Goal: Transaction & Acquisition: Purchase product/service

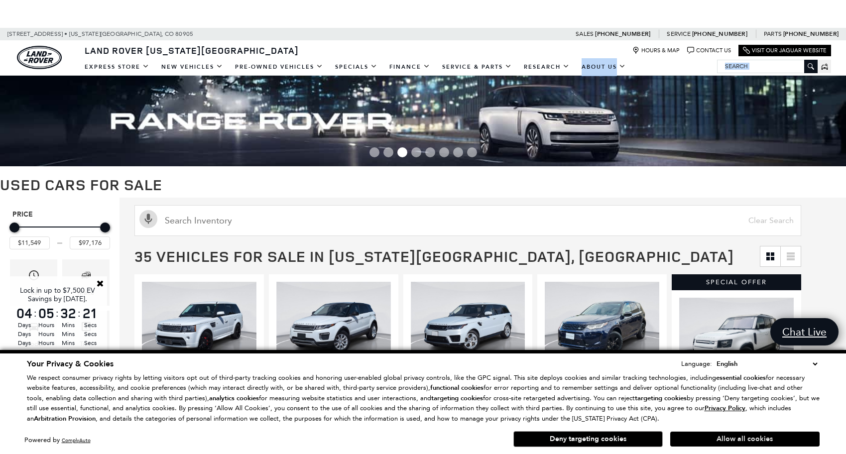
click at [725, 438] on button "Allow all cookies" at bounding box center [744, 439] width 149 height 15
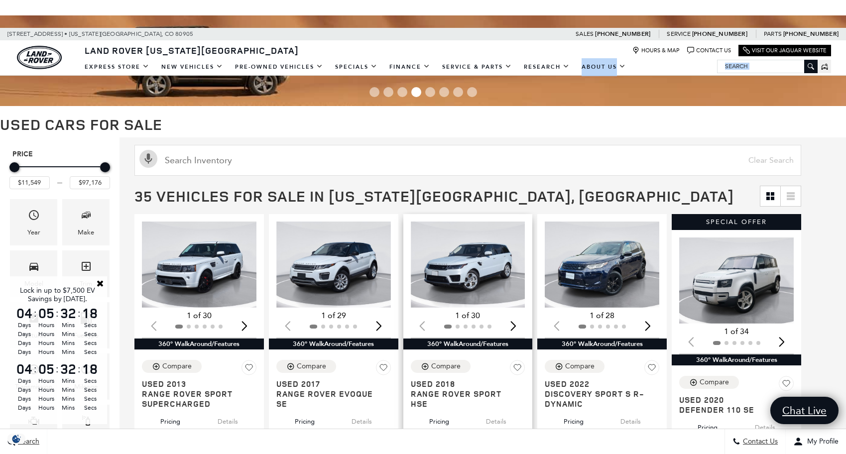
scroll to position [63, 0]
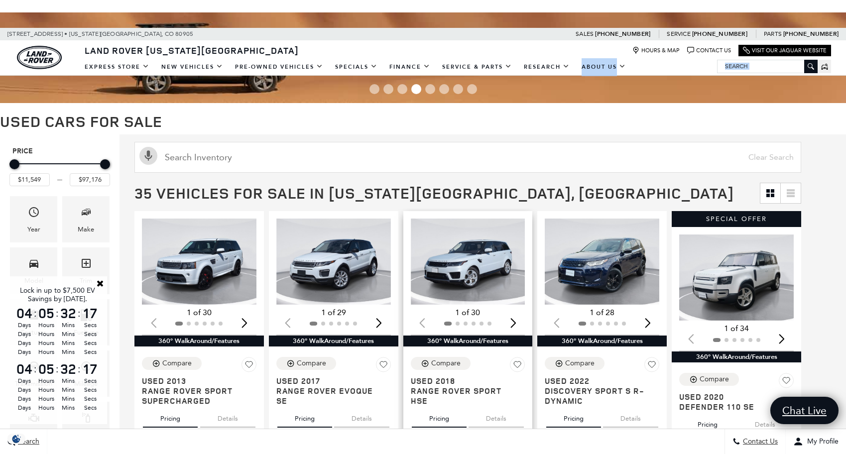
click at [474, 259] on img "1 / 2" at bounding box center [468, 262] width 114 height 86
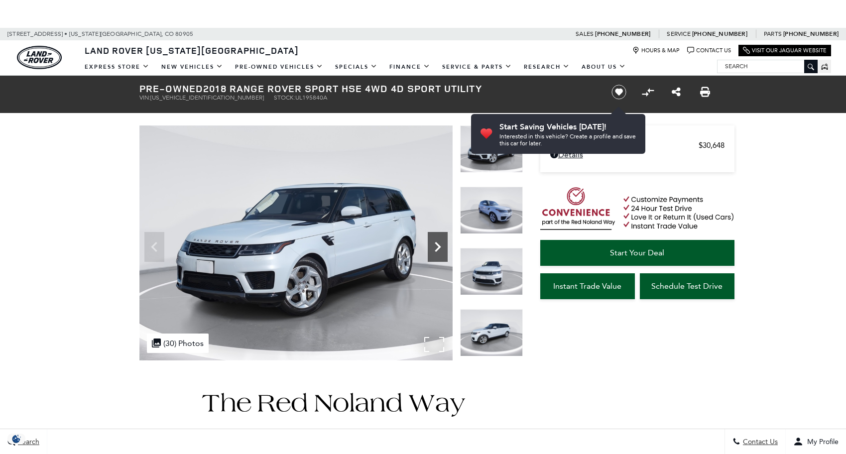
click at [442, 244] on icon "Next" at bounding box center [438, 247] width 20 height 20
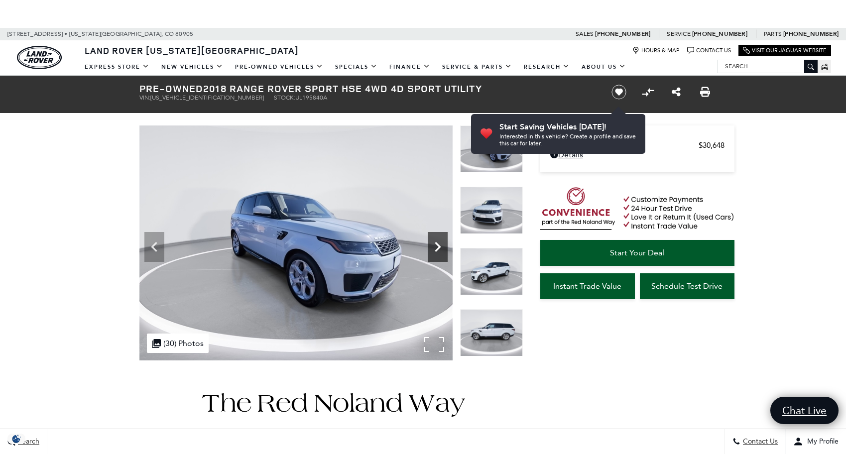
click at [443, 244] on icon "Next" at bounding box center [438, 247] width 20 height 20
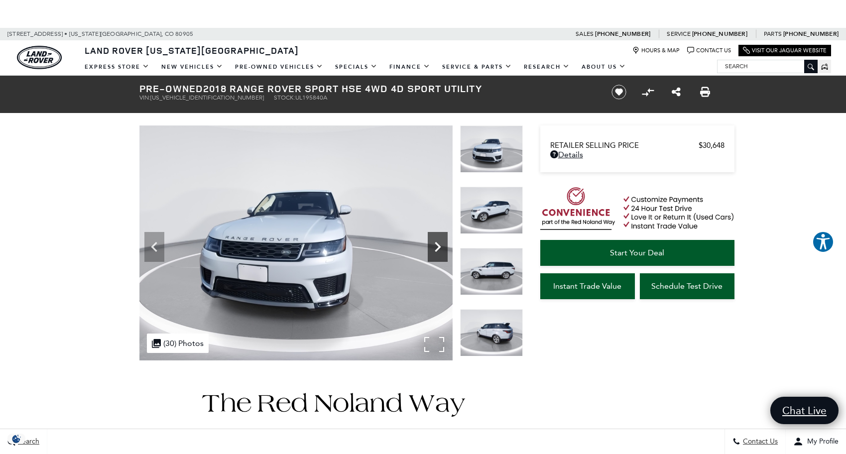
click at [443, 244] on icon "Next" at bounding box center [438, 247] width 20 height 20
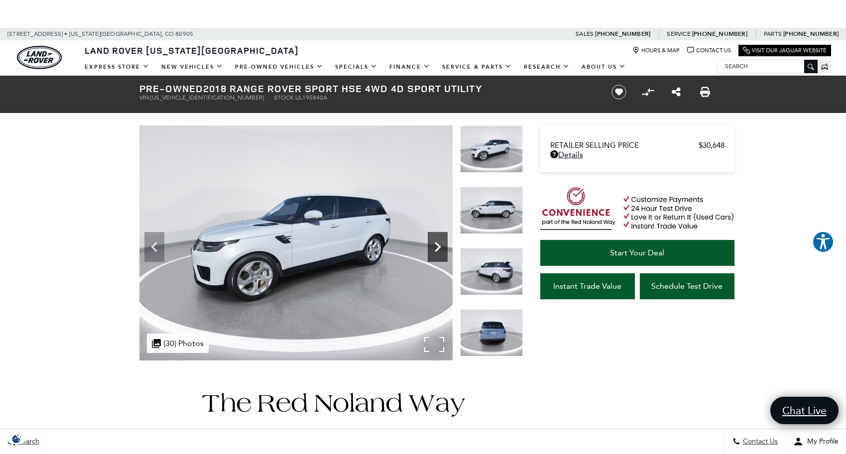
click at [443, 245] on icon "Next" at bounding box center [438, 247] width 20 height 20
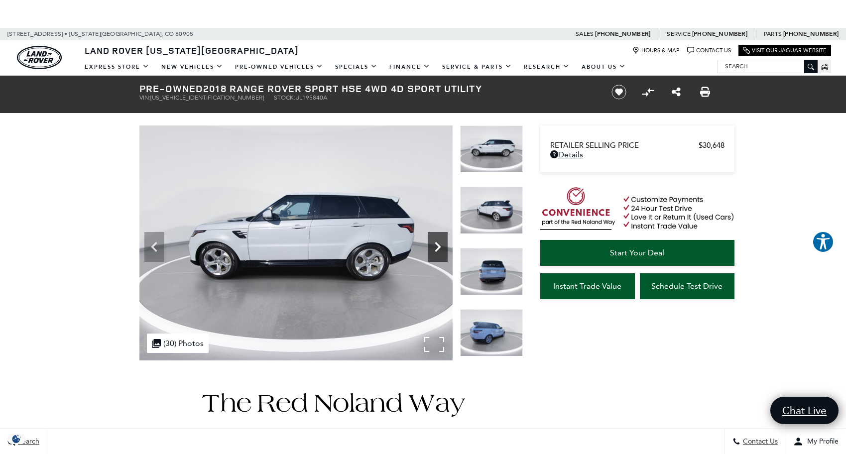
click at [443, 245] on icon "Next" at bounding box center [438, 247] width 20 height 20
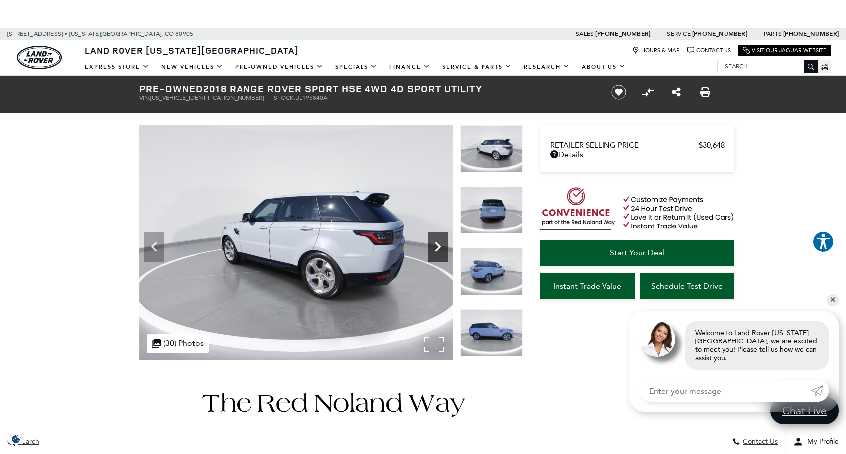
click at [443, 245] on icon "Next" at bounding box center [438, 247] width 20 height 20
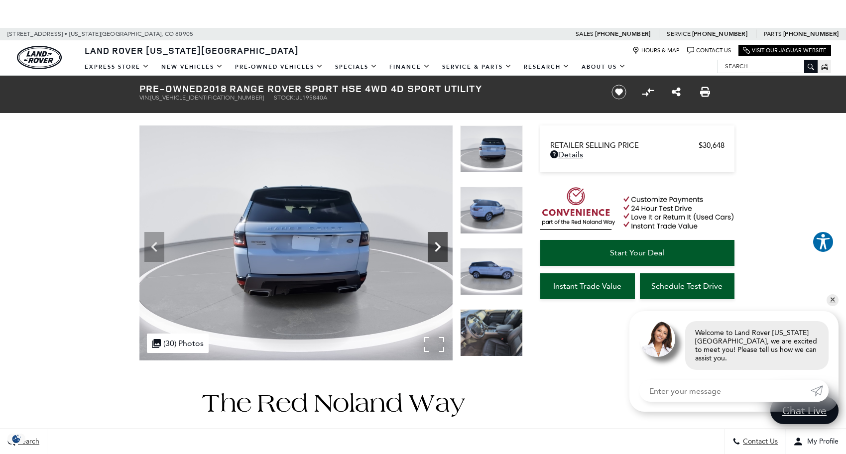
click at [443, 245] on icon "Next" at bounding box center [438, 247] width 20 height 20
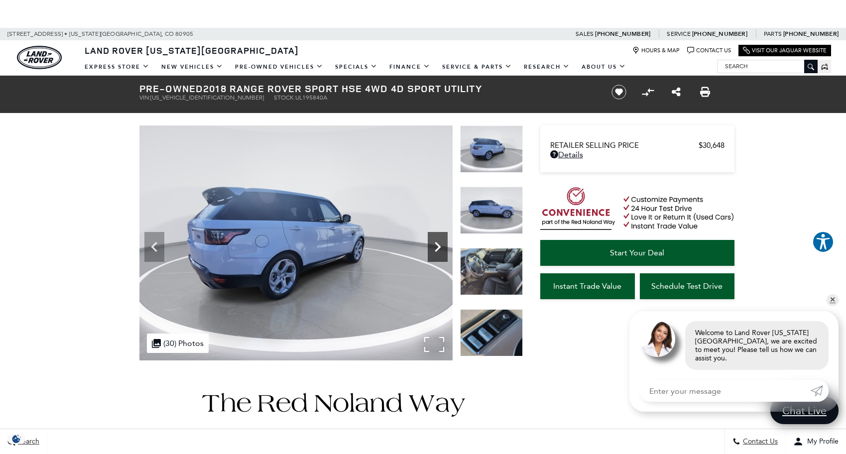
click at [443, 245] on icon "Next" at bounding box center [438, 247] width 20 height 20
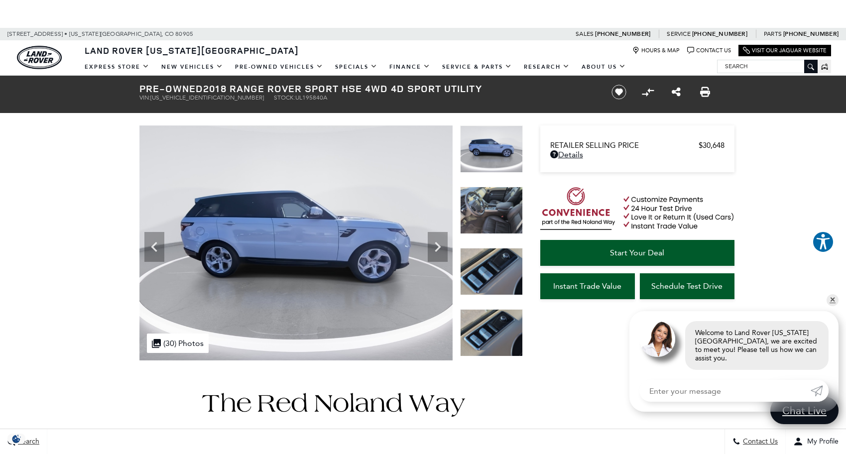
click at [490, 217] on img at bounding box center [491, 210] width 63 height 47
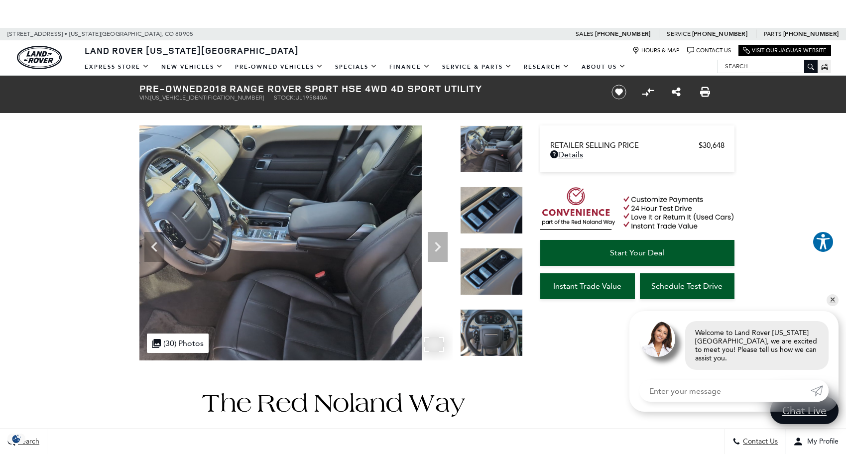
click at [398, 253] on img at bounding box center [265, 243] width 313 height 236
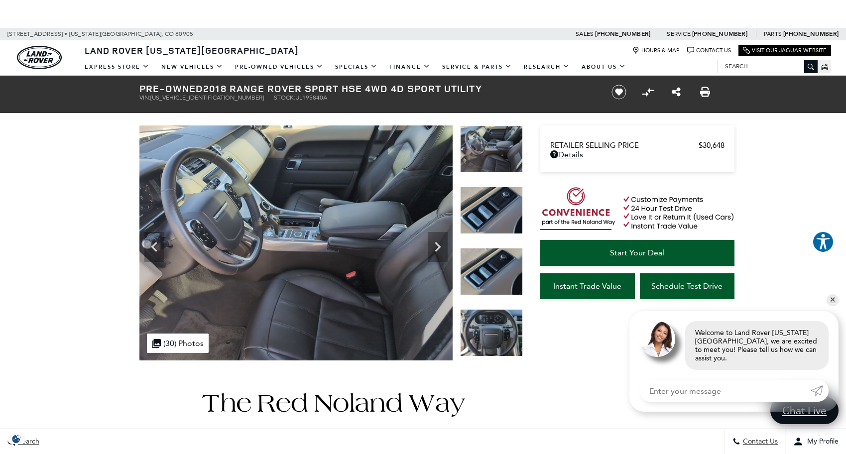
click at [489, 221] on img at bounding box center [491, 210] width 63 height 47
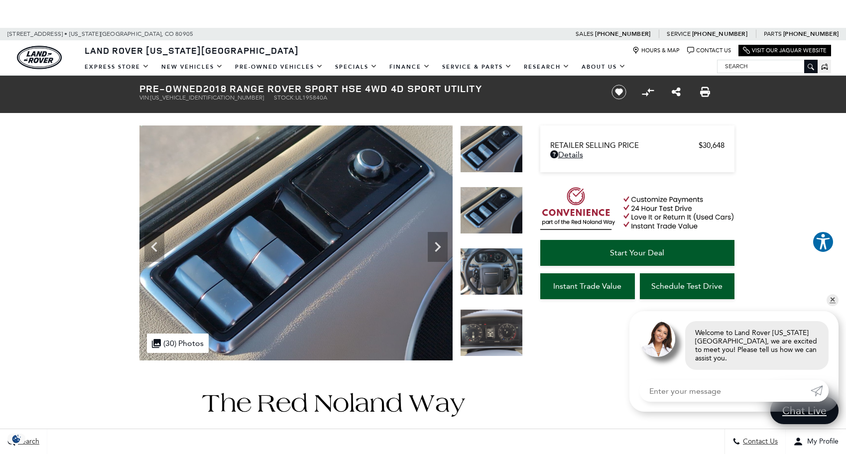
click at [488, 263] on img at bounding box center [491, 271] width 63 height 47
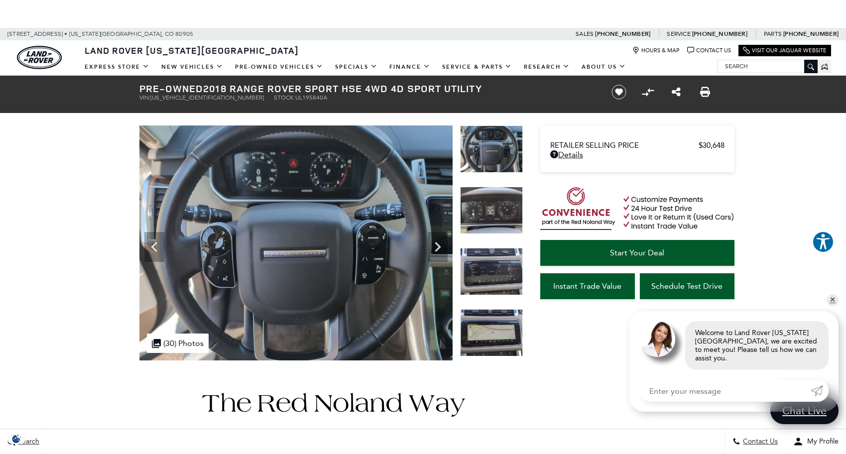
click at [485, 335] on img at bounding box center [491, 332] width 63 height 47
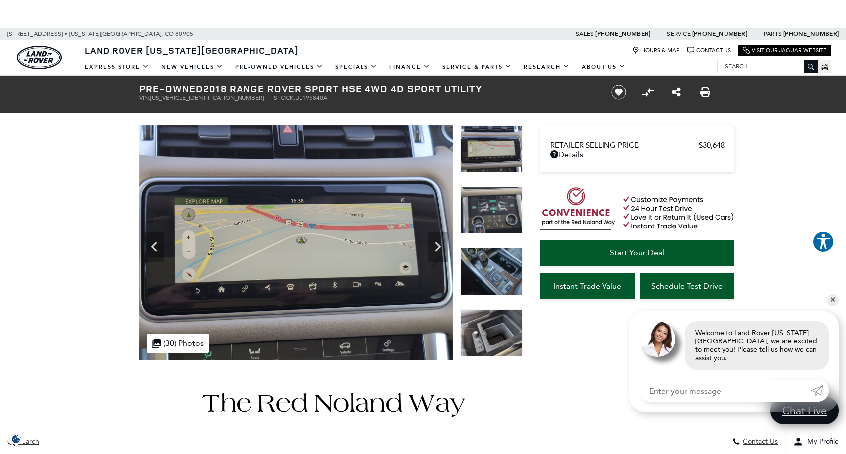
click at [485, 334] on img at bounding box center [491, 332] width 63 height 47
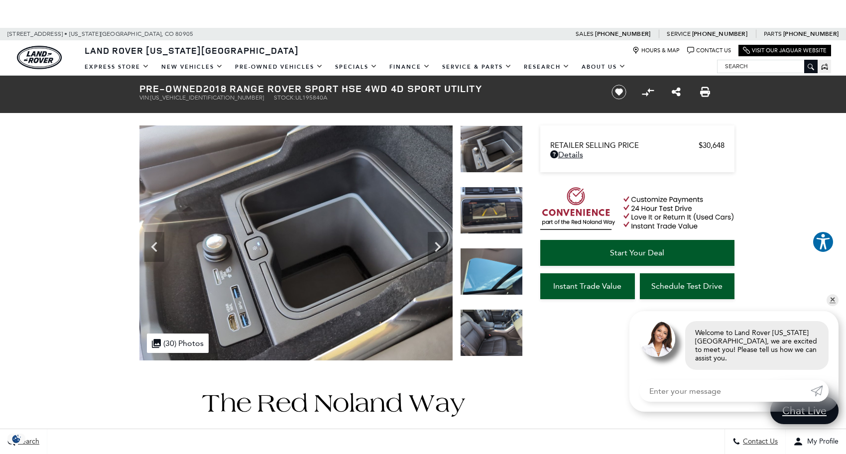
click at [485, 334] on img at bounding box center [491, 332] width 63 height 47
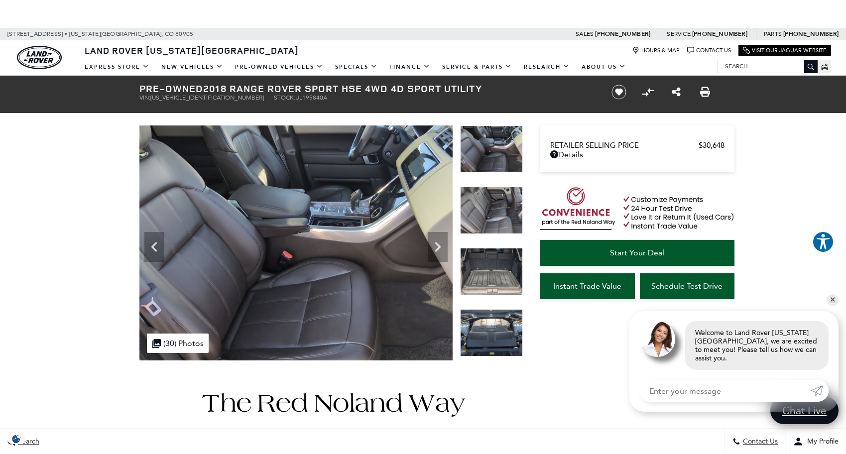
click at [485, 334] on img at bounding box center [491, 332] width 63 height 47
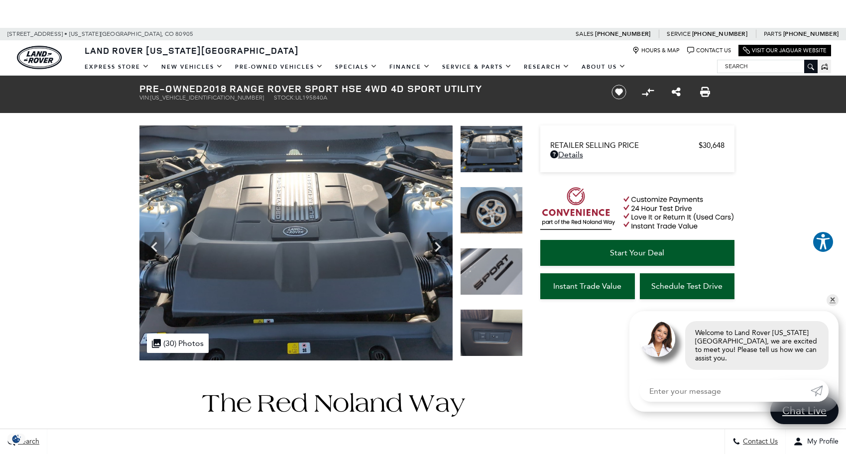
click at [485, 334] on img at bounding box center [491, 332] width 63 height 47
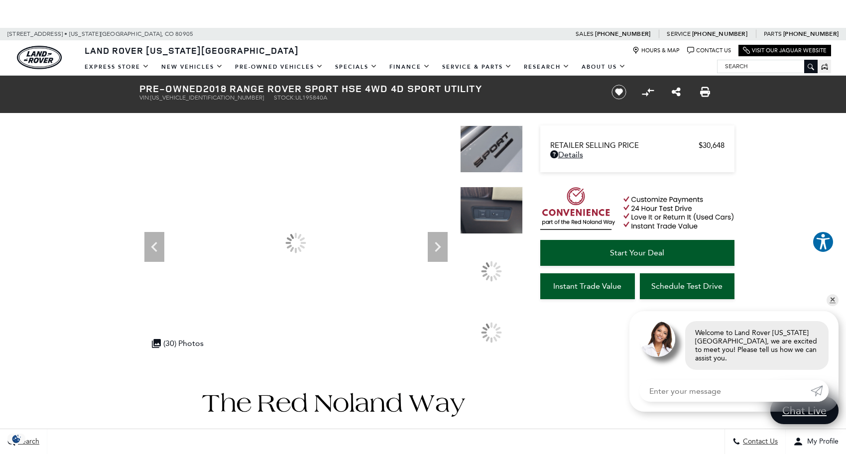
click at [485, 334] on div at bounding box center [491, 332] width 28 height 28
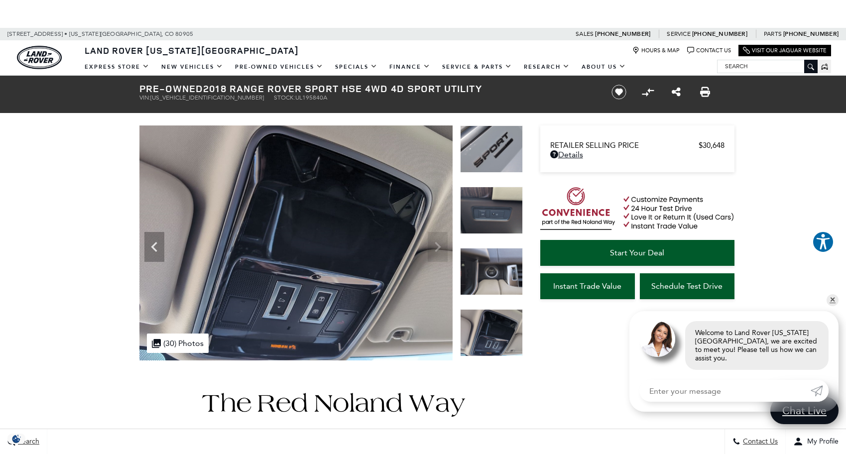
click at [485, 334] on img at bounding box center [491, 332] width 63 height 47
click at [486, 331] on img at bounding box center [491, 332] width 63 height 47
